Goal: Task Accomplishment & Management: Manage account settings

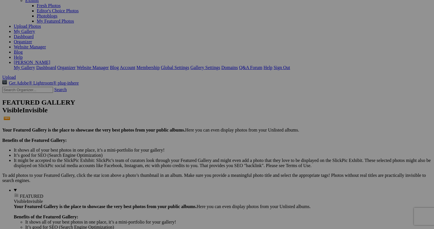
scroll to position [49, 0]
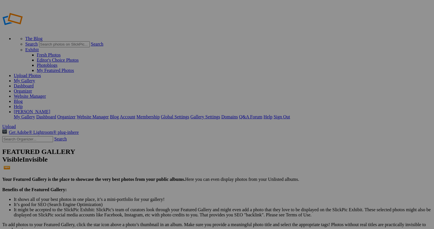
click at [179, 152] on span "Yes" at bounding box center [175, 152] width 7 height 5
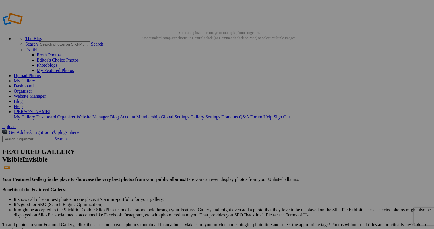
click at [179, 152] on link "Yes" at bounding box center [175, 152] width 7 height 5
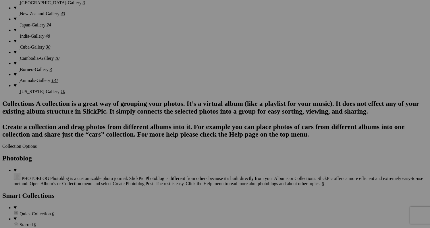
scroll to position [674, 0]
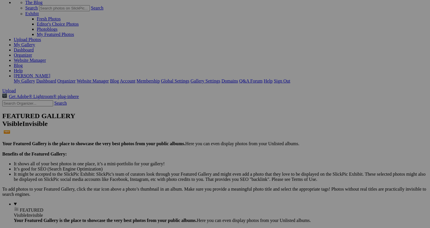
scroll to position [37, 0]
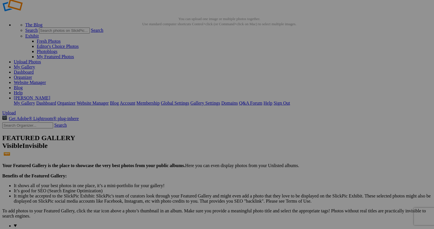
scroll to position [14, 0]
type input "INDIA-99"
